Goal: Information Seeking & Learning: Find specific fact

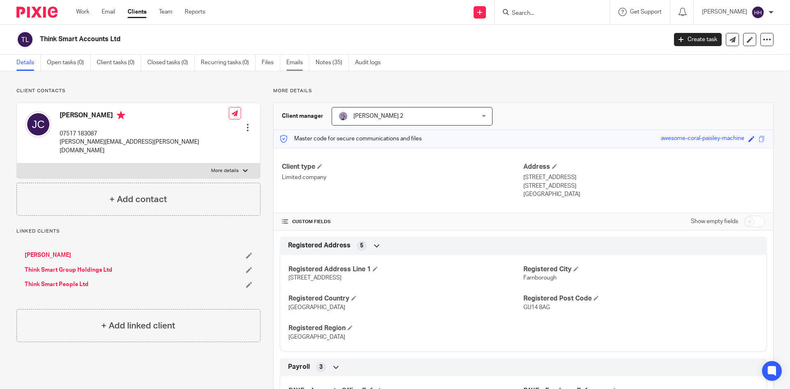
click at [292, 62] on link "Emails" at bounding box center [297, 63] width 23 height 16
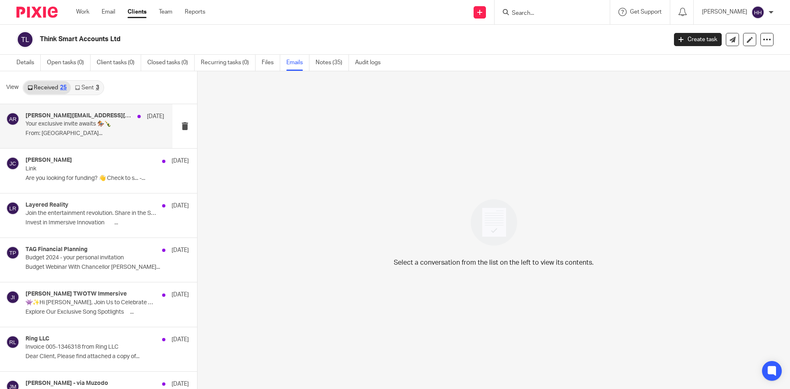
click at [92, 137] on div "jane.capel@btinternet.com, Ascot Racecourse 5 Jul Your exclusive invite awaits …" at bounding box center [95, 126] width 139 height 28
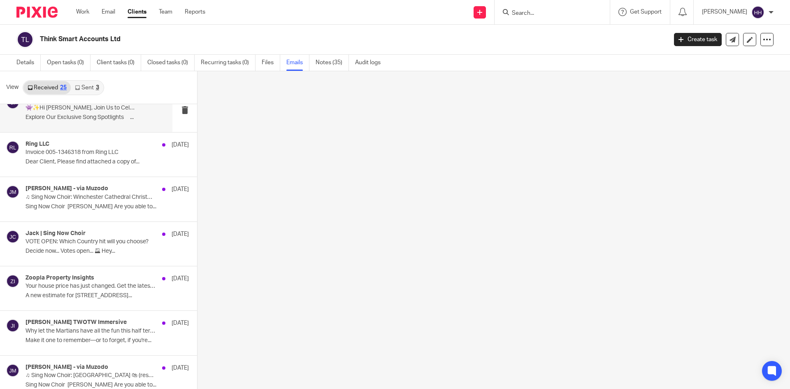
scroll to position [206, 0]
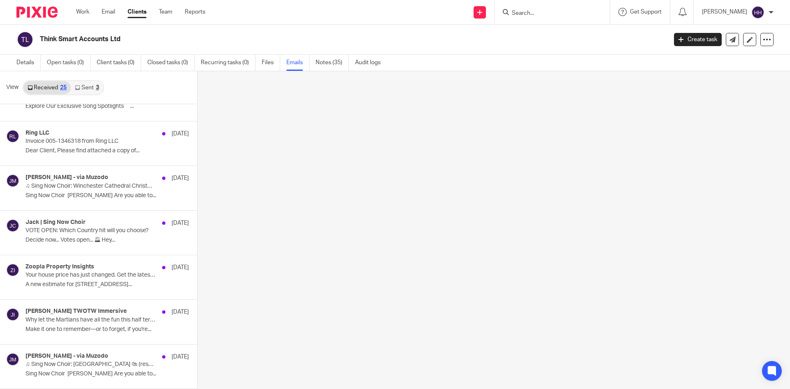
click at [91, 85] on link "Sent 3" at bounding box center [87, 87] width 32 height 13
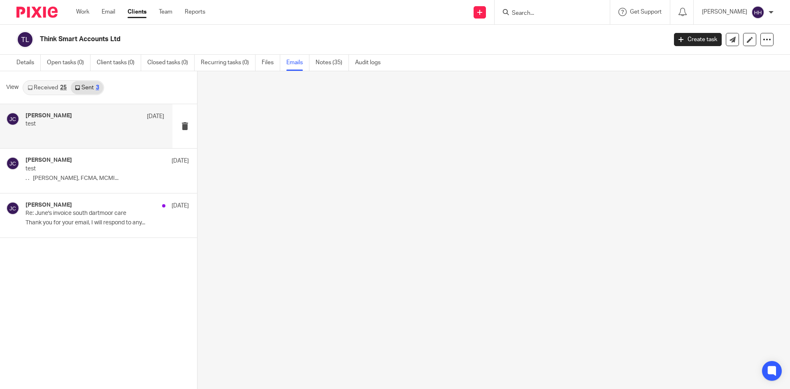
scroll to position [0, 0]
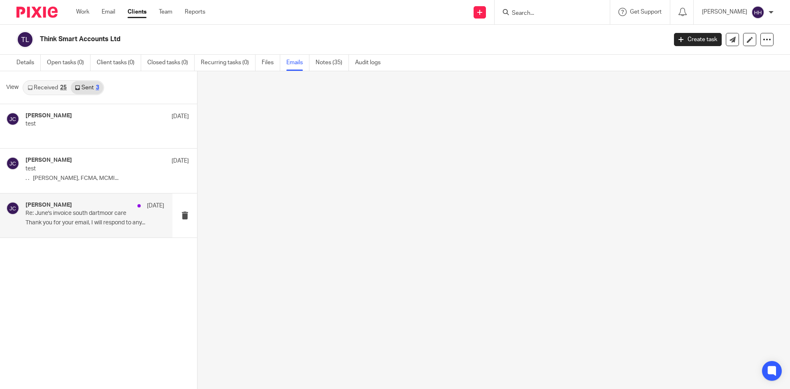
click at [108, 213] on p "Re: June's invoice south dartmoor care" at bounding box center [81, 213] width 111 height 7
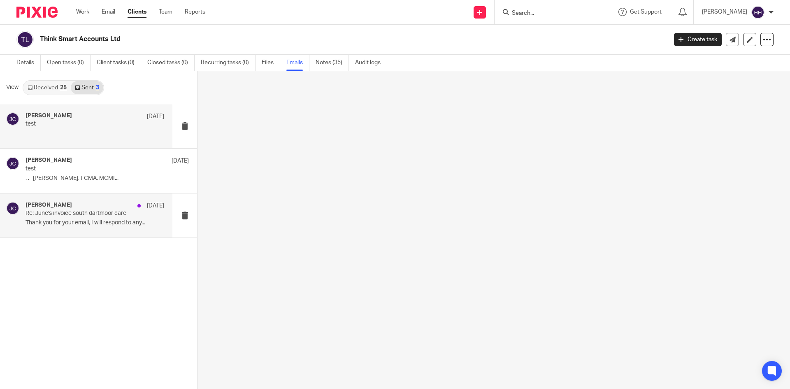
click at [95, 127] on p "test" at bounding box center [81, 124] width 111 height 7
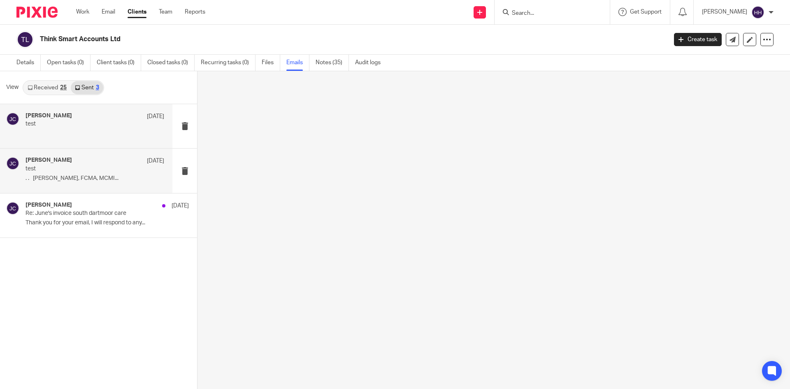
click at [93, 179] on p ". . Jane Capel, FCMA, MCMI..." at bounding box center [95, 178] width 139 height 7
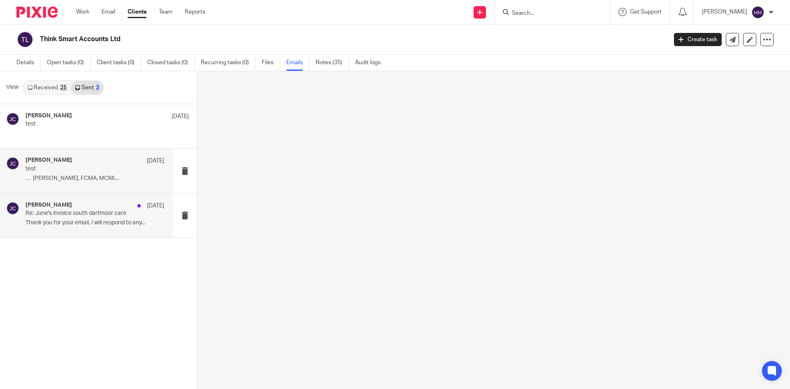
click at [91, 213] on p "Re: June's invoice south dartmoor care" at bounding box center [81, 213] width 111 height 7
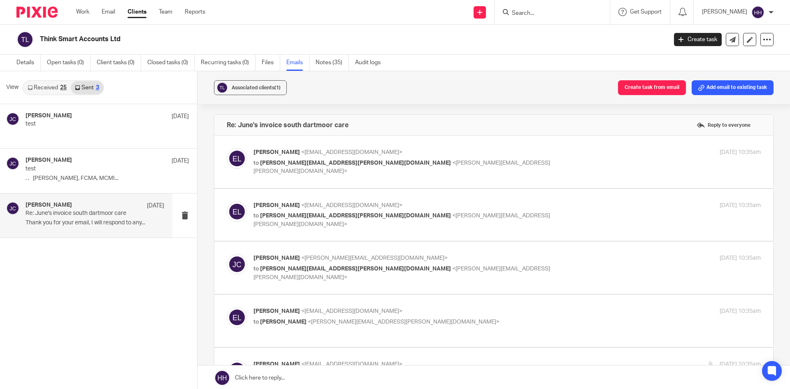
click at [522, 9] on form at bounding box center [555, 12] width 88 height 10
click at [544, 14] on input "Search" at bounding box center [548, 13] width 74 height 7
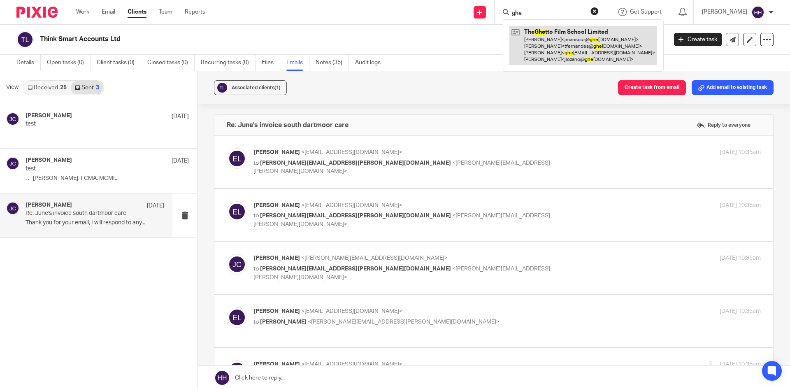
type input "ghe"
click at [540, 34] on link at bounding box center [583, 45] width 148 height 39
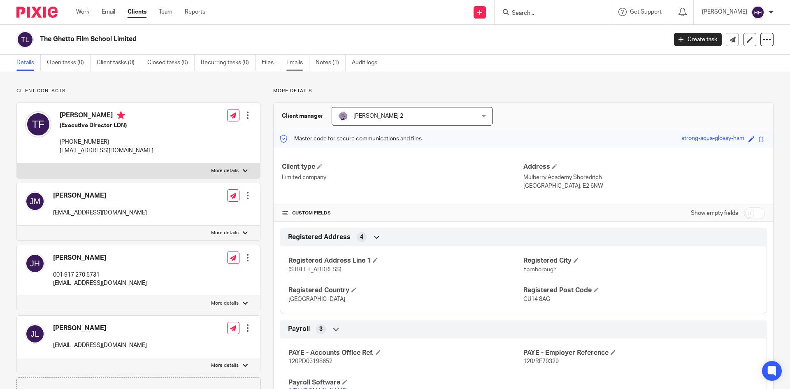
click at [293, 59] on link "Emails" at bounding box center [297, 63] width 23 height 16
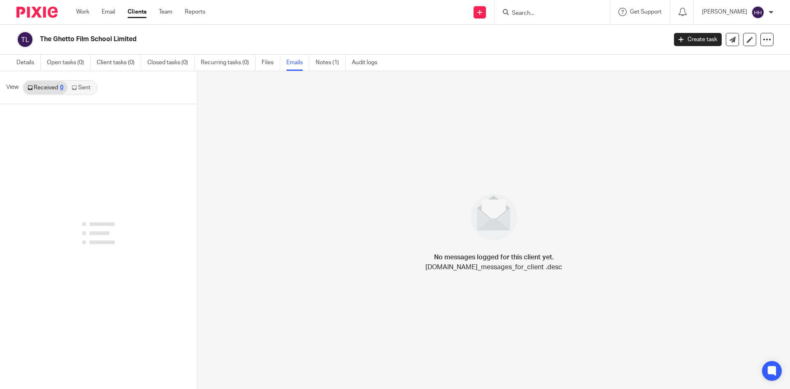
click at [87, 91] on link "Sent" at bounding box center [81, 87] width 29 height 13
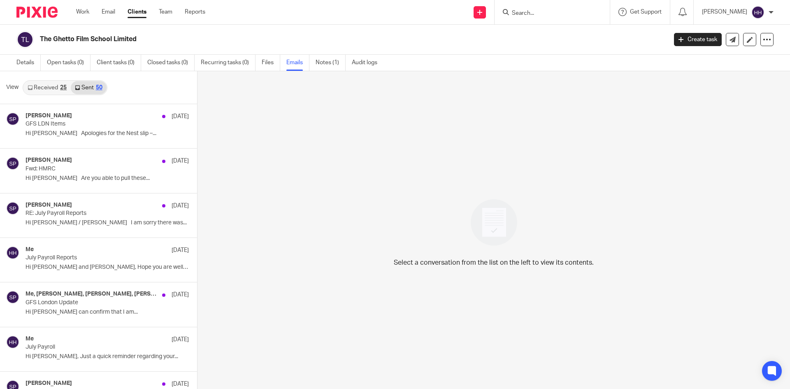
click at [44, 87] on link "Received 25" at bounding box center [46, 87] width 47 height 13
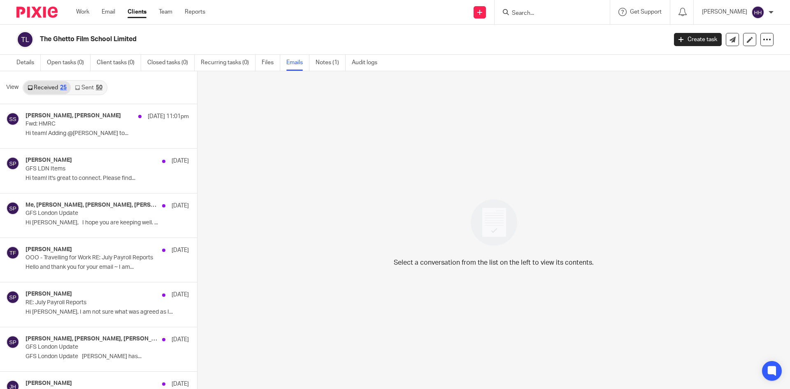
scroll to position [1, 0]
click at [84, 88] on link "Sent 50" at bounding box center [88, 86] width 35 height 13
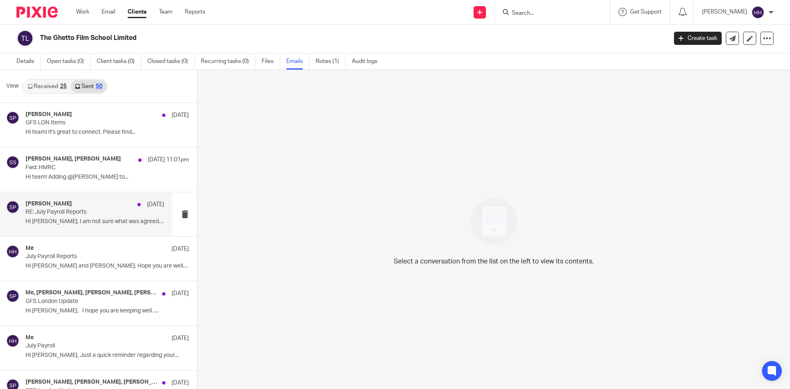
click at [100, 226] on div "Stephen Pugh 31 Jul RE: July Payroll Reports Hi Jessica, I am not sure what was…" at bounding box center [95, 214] width 139 height 28
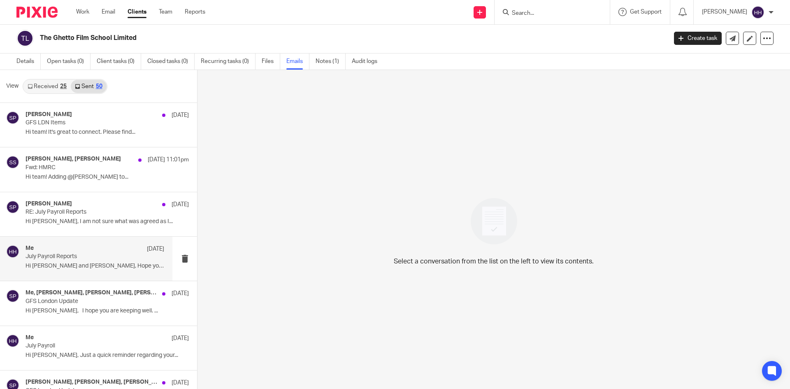
click at [79, 266] on p "Hi Jessica and Tony, Hope you are well. ..." at bounding box center [95, 266] width 139 height 7
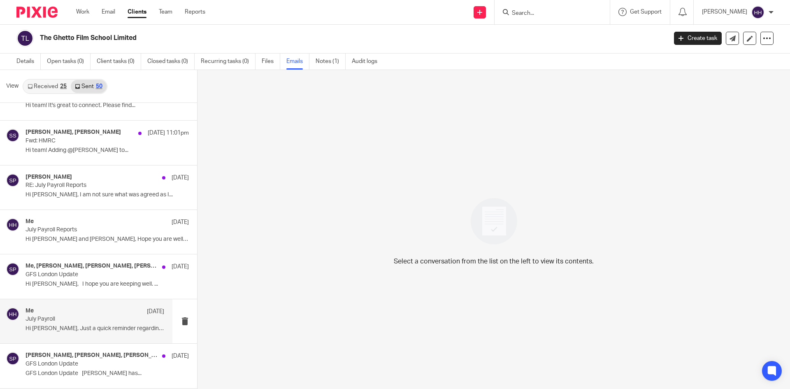
scroll to position [41, 0]
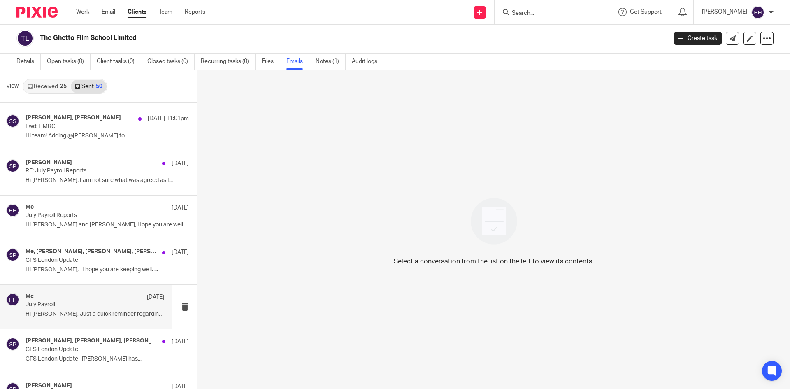
click at [58, 297] on div "Me 25 Jul" at bounding box center [95, 297] width 139 height 8
click at [61, 300] on div "Me 25 Jul" at bounding box center [95, 297] width 139 height 8
click at [93, 304] on p "July Payroll" at bounding box center [81, 304] width 111 height 7
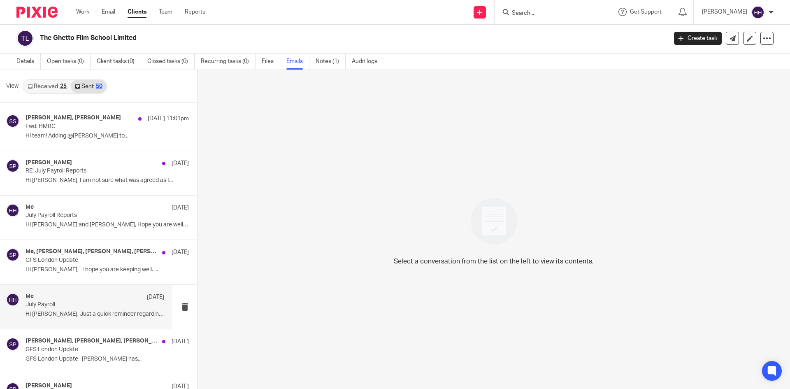
click at [93, 304] on p "July Payroll" at bounding box center [81, 304] width 111 height 7
click at [15, 300] on img at bounding box center [12, 299] width 13 height 13
click at [82, 84] on link "Sent 50" at bounding box center [88, 86] width 35 height 13
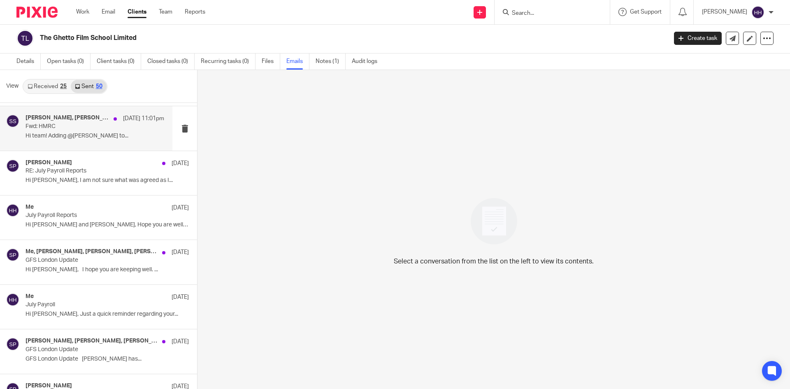
click at [83, 149] on div "Sami Swarn, Stephen Pugh 19 Aug 11:01pm Fwd: HMRC Hi team! Adding @Hadia Hussai…" at bounding box center [86, 128] width 172 height 44
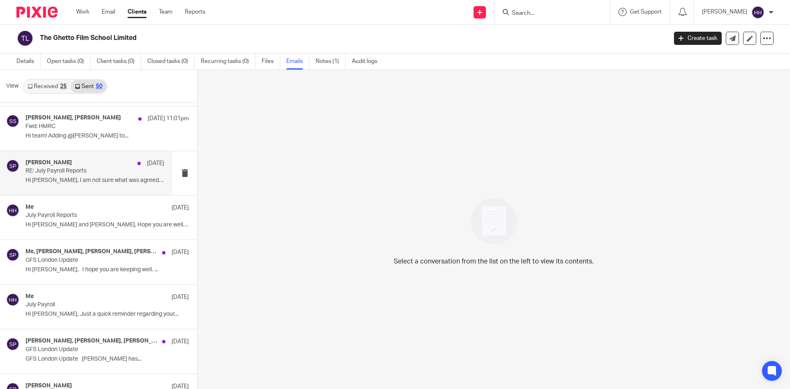
click at [78, 163] on div "Stephen Pugh 31 Jul" at bounding box center [95, 163] width 139 height 8
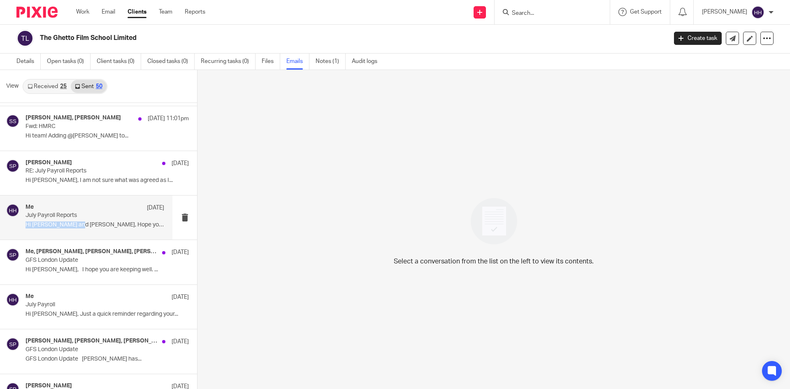
drag, startPoint x: 77, startPoint y: 221, endPoint x: 74, endPoint y: 232, distance: 11.0
click at [77, 226] on div "Me 30 Jul July Payroll Reports Hi Jessica and Tony, Hope you are well. ..." at bounding box center [95, 218] width 139 height 28
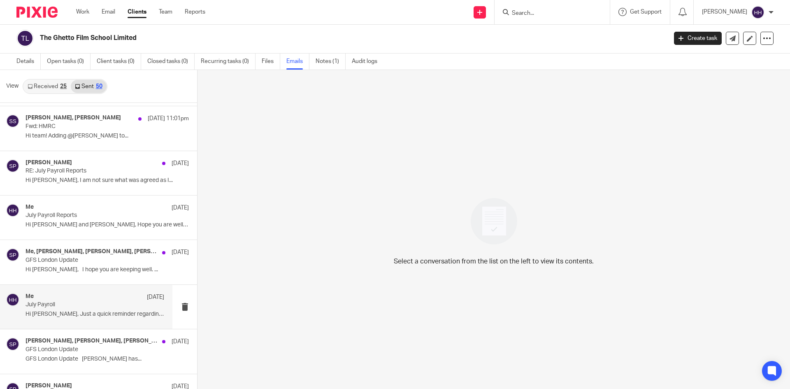
click at [46, 316] on p "Hi Tony, Just a quick reminder regarding your..." at bounding box center [95, 314] width 139 height 7
click at [47, 315] on p "Hi Tony, Just a quick reminder regarding your..." at bounding box center [95, 314] width 139 height 7
drag, startPoint x: 52, startPoint y: 309, endPoint x: 363, endPoint y: 148, distance: 350.8
click at [363, 148] on div "Select a conversation from the list on the left to view its contents." at bounding box center [494, 229] width 593 height 319
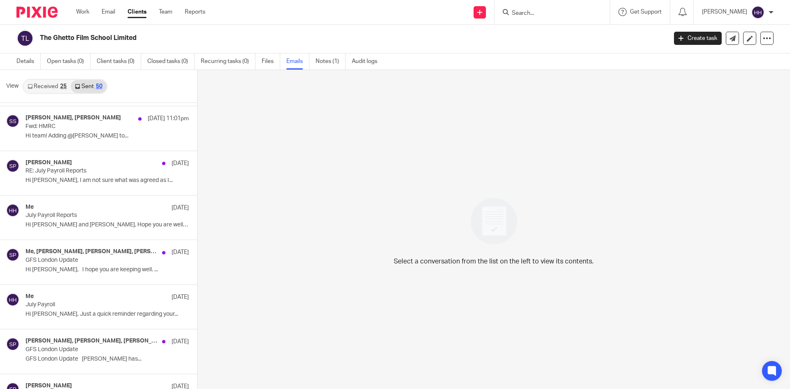
drag, startPoint x: 65, startPoint y: 41, endPoint x: 143, endPoint y: 41, distance: 77.4
click at [143, 41] on h2 "The Ghetto Film School Limited" at bounding box center [288, 38] width 497 height 9
drag, startPoint x: 41, startPoint y: 35, endPoint x: 178, endPoint y: 43, distance: 137.2
click at [177, 43] on div "The Ghetto Film School Limited" at bounding box center [338, 38] width 645 height 17
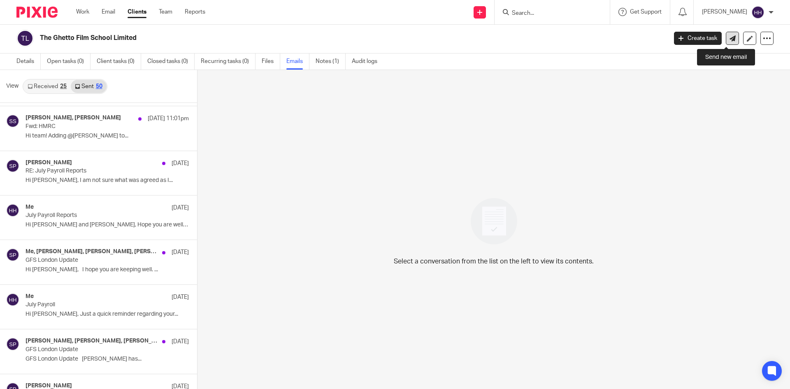
click at [730, 38] on icon at bounding box center [733, 38] width 6 height 6
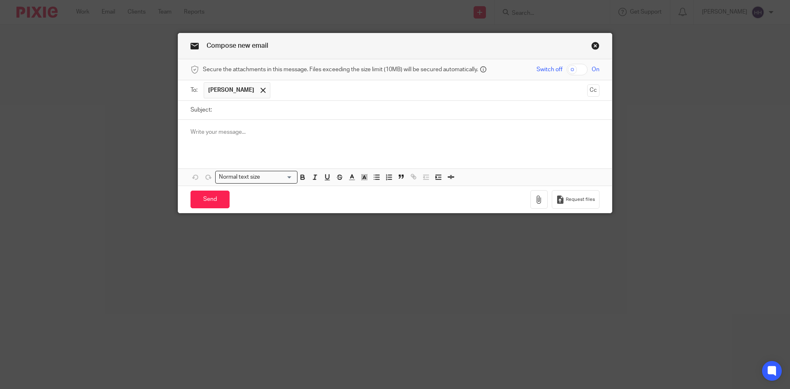
click at [227, 142] on div at bounding box center [395, 136] width 434 height 32
click at [572, 68] on input "checkbox" at bounding box center [577, 70] width 21 height 12
checkbox input "false"
click at [591, 47] on link "Close this dialog window" at bounding box center [595, 47] width 8 height 11
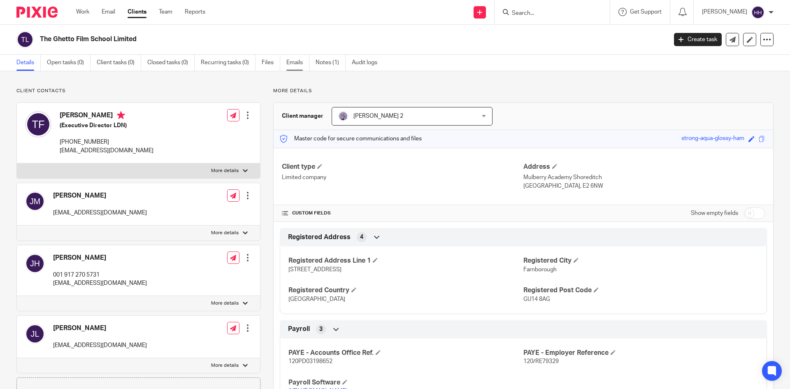
click at [291, 61] on link "Emails" at bounding box center [297, 63] width 23 height 16
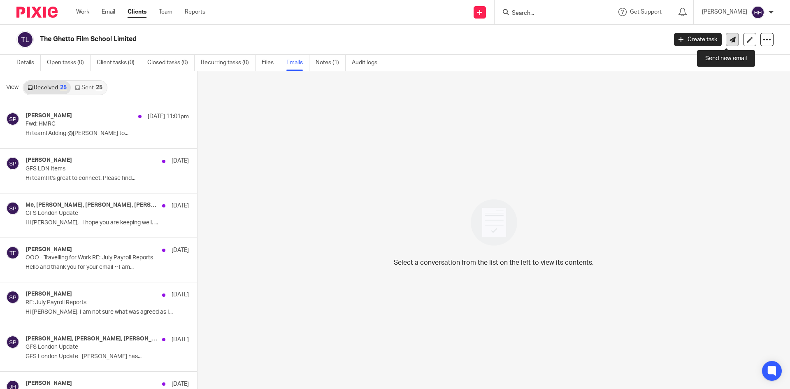
click at [726, 41] on link at bounding box center [732, 39] width 13 height 13
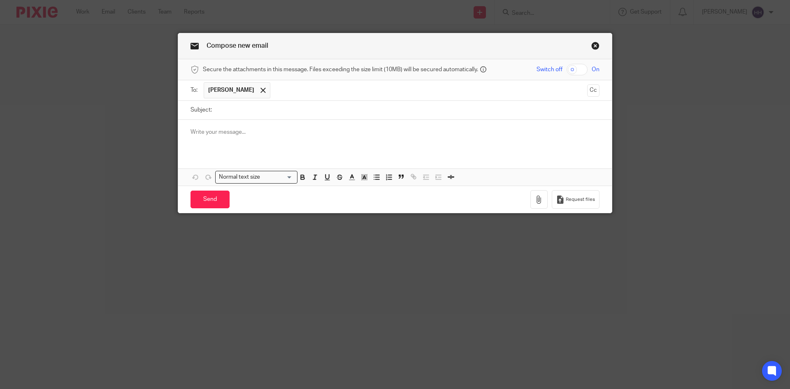
click at [570, 66] on input "checkbox" at bounding box center [577, 70] width 21 height 12
click at [578, 69] on input "checkbox" at bounding box center [577, 70] width 21 height 12
click at [577, 70] on input "checkbox" at bounding box center [577, 70] width 21 height 12
click at [567, 70] on input "checkbox" at bounding box center [577, 70] width 21 height 12
checkbox input "false"
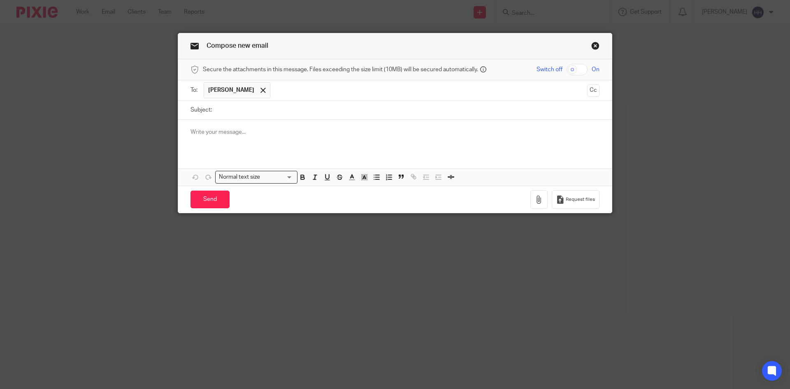
click at [595, 42] on link "Close this dialog window" at bounding box center [595, 47] width 8 height 11
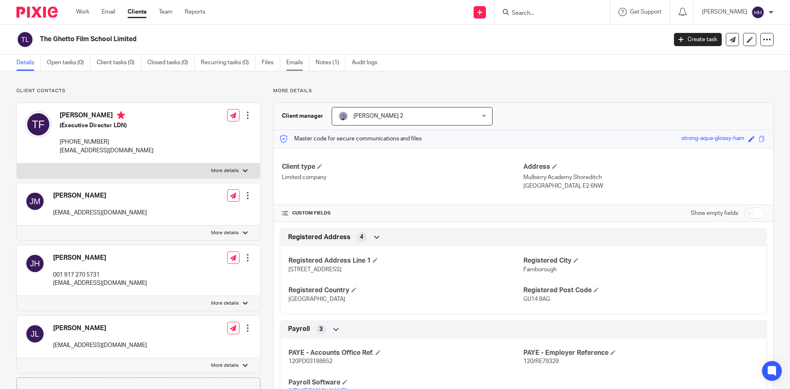
click at [292, 56] on link "Emails" at bounding box center [297, 63] width 23 height 16
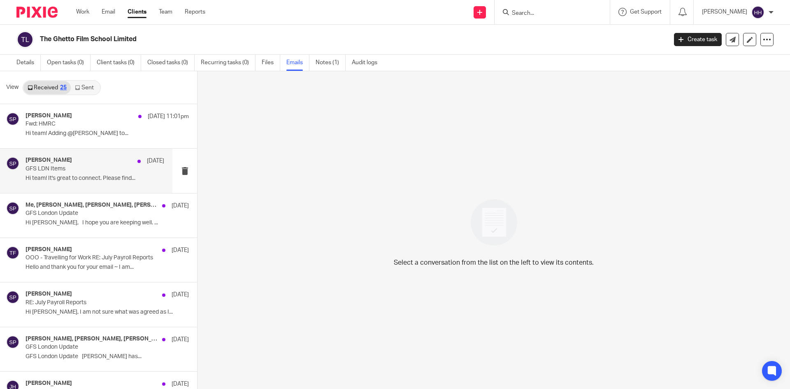
click at [84, 167] on p "GFS LDN Items" at bounding box center [81, 168] width 111 height 7
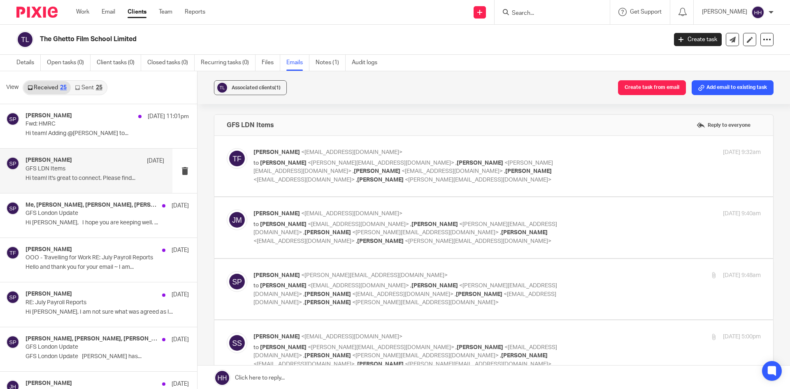
click at [84, 167] on p "GFS LDN Items" at bounding box center [81, 168] width 111 height 7
click at [80, 209] on div "Me, Stephen Pugh, Jessica Mansour, Tony Fernandes, Sami Swarn 5 Aug" at bounding box center [95, 206] width 139 height 8
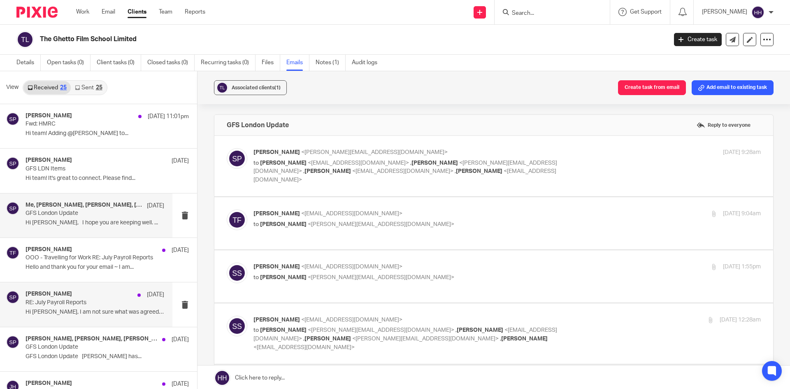
click at [73, 308] on div "Stephen Pugh 31 Jul RE: July Payroll Reports Hi Jessica, I am not sure what was…" at bounding box center [95, 304] width 139 height 28
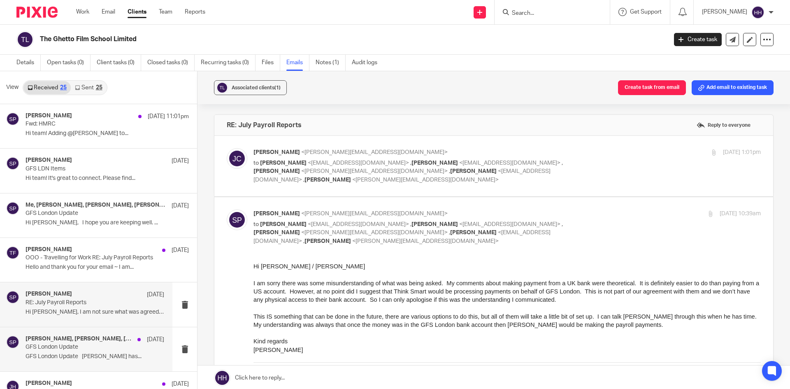
click at [74, 336] on h4 "Tony Fernandes, Jessica Mansour, Sami Swarn, Stephen Pugh" at bounding box center [80, 338] width 108 height 7
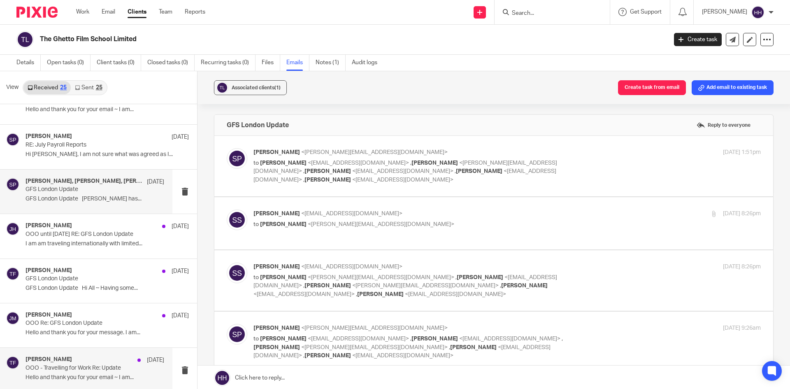
scroll to position [82, 0]
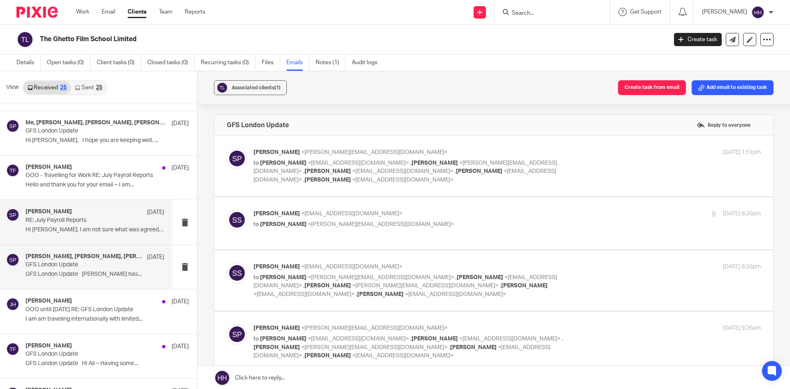
click at [77, 231] on p "Hi Jessica, I am not sure what was agreed as I..." at bounding box center [95, 229] width 139 height 7
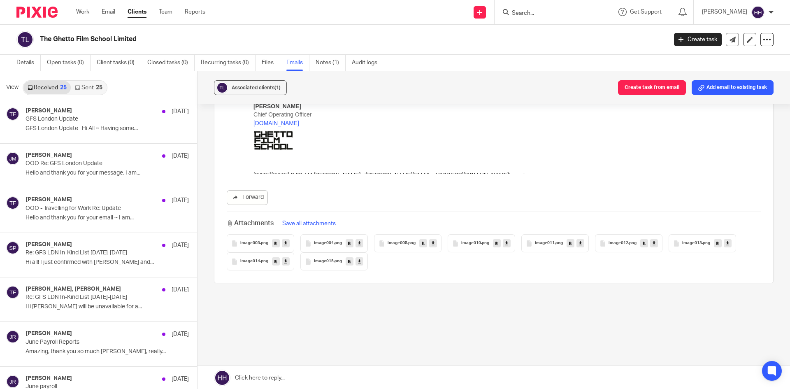
scroll to position [206, 0]
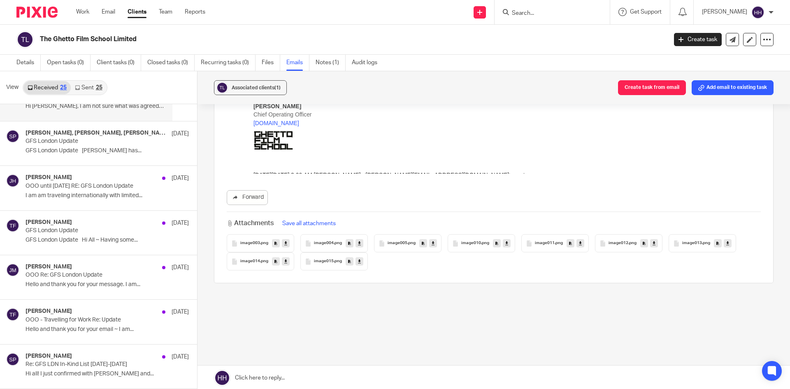
click at [74, 89] on link "Sent 25" at bounding box center [88, 87] width 35 height 13
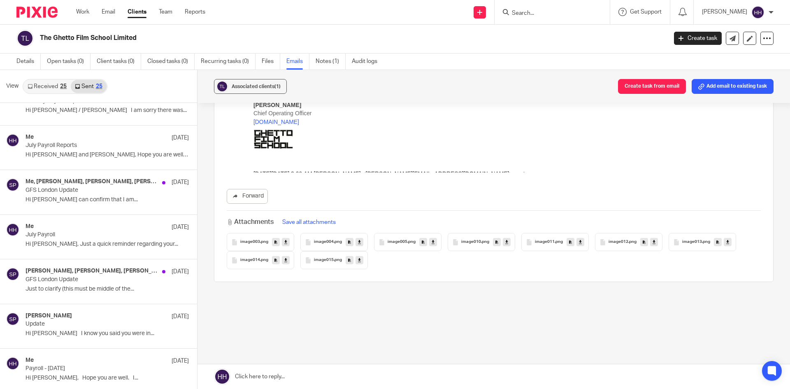
scroll to position [247, 0]
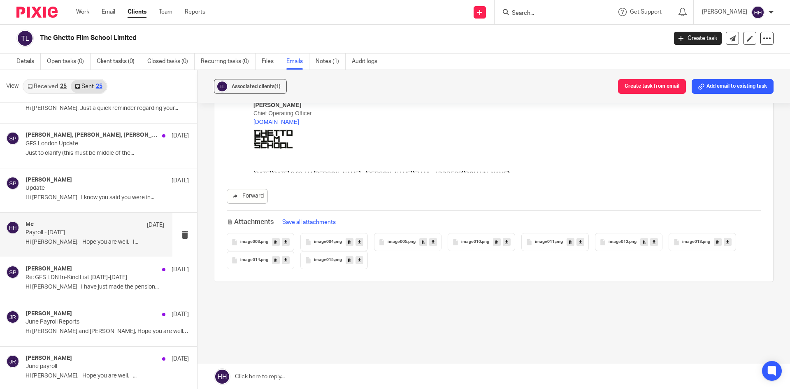
click at [85, 229] on p "Payroll - July 2025" at bounding box center [81, 232] width 111 height 7
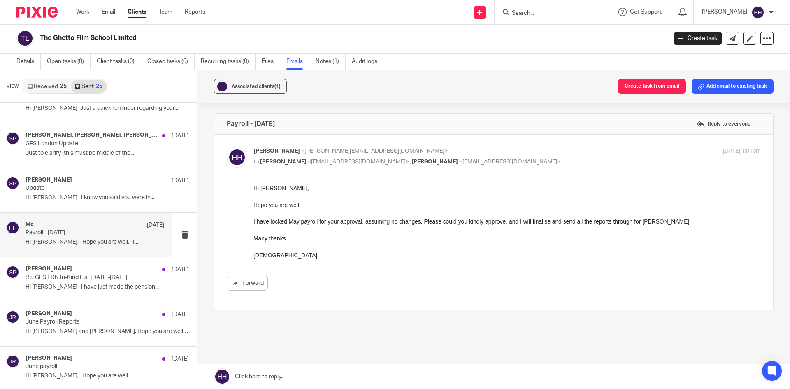
scroll to position [0, 0]
drag, startPoint x: 502, startPoint y: 369, endPoint x: 260, endPoint y: 197, distance: 297.8
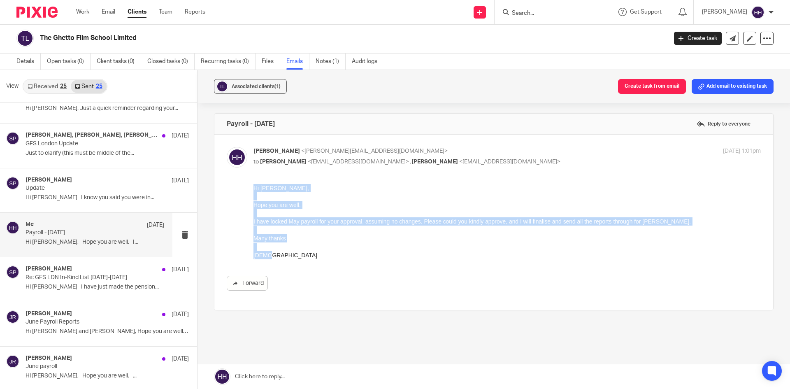
drag, startPoint x: 254, startPoint y: 189, endPoint x: 541, endPoint y: 444, distance: 383.8
click html "Hi Tony, Hope you are well. I have locked May payroll for your approval, assumi…"
copy div "Hi Tony, Hope you are well. I have locked May payroll for your approval, assumi…"
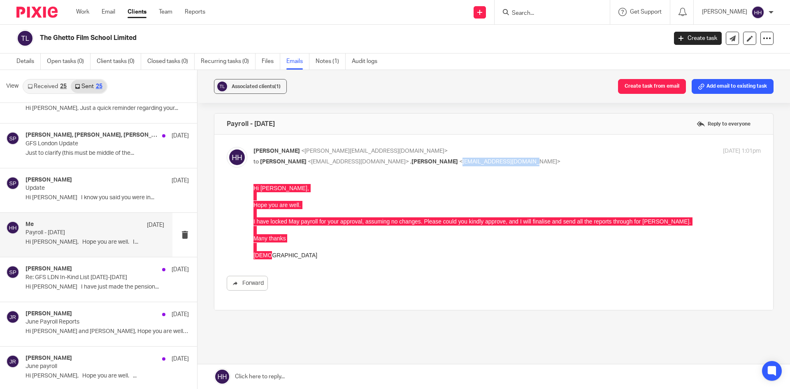
drag, startPoint x: 503, startPoint y: 163, endPoint x: 435, endPoint y: 165, distance: 67.9
click at [435, 165] on p "to Tony Fernandez <tfernandes@ghettofilm.org> , Jessica Mansour <jmansour@ghett…" at bounding box center [422, 162] width 338 height 9
copy span "[EMAIL_ADDRESS][DOMAIN_NAME]"
click at [541, 16] on input "Search" at bounding box center [548, 13] width 74 height 7
click at [28, 61] on link "Details" at bounding box center [28, 61] width 24 height 16
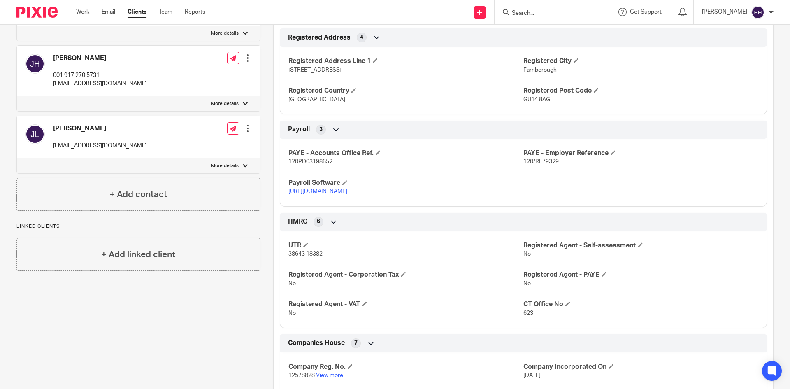
scroll to position [179, 0]
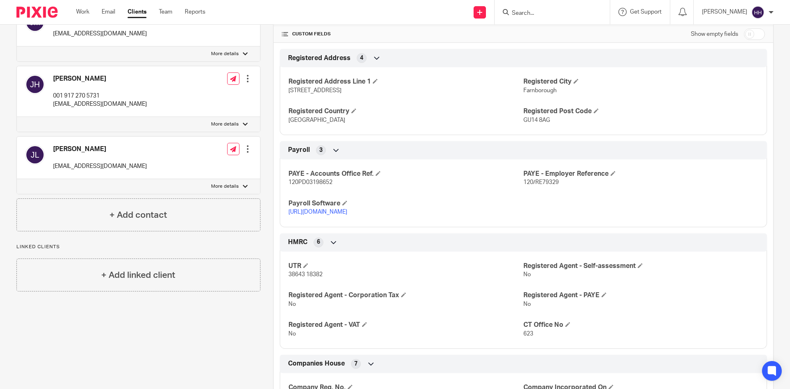
click at [542, 180] on span "120/RE79329" at bounding box center [540, 182] width 35 height 6
click at [528, 181] on span "120/RE79329" at bounding box center [540, 182] width 35 height 6
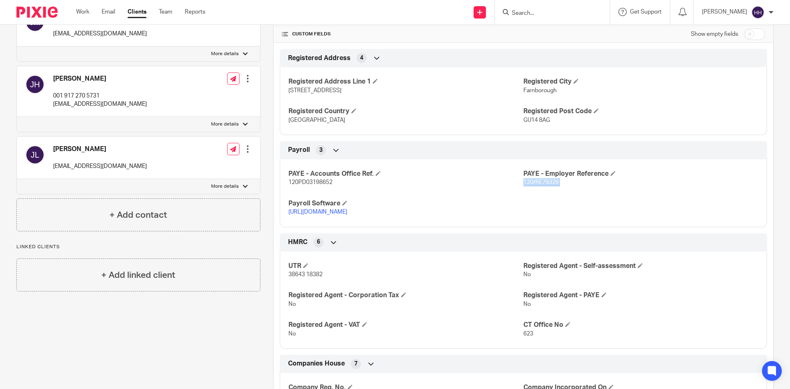
click at [528, 181] on span "120/RE79329" at bounding box center [540, 182] width 35 height 6
copy p "120/RE79329"
